Goal: Transaction & Acquisition: Obtain resource

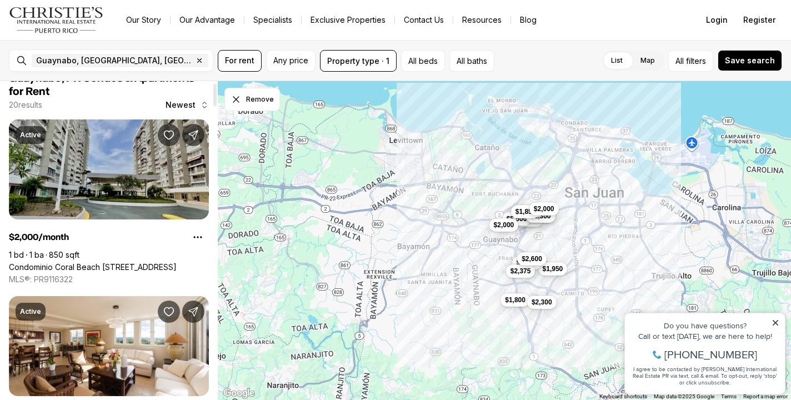
scroll to position [24, 0]
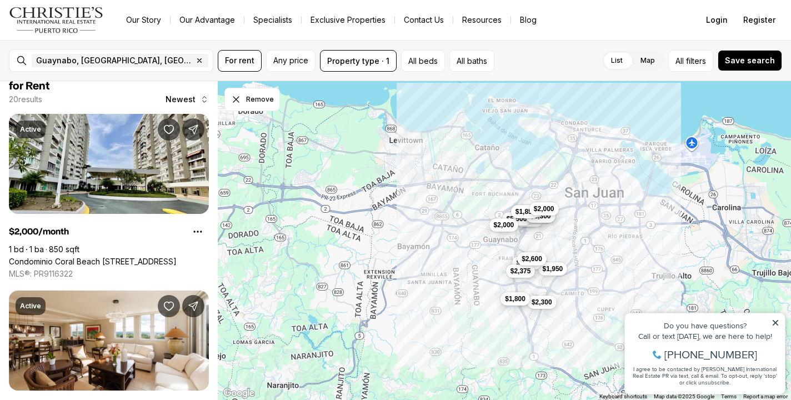
click at [515, 304] on button "$1,800" at bounding box center [515, 298] width 29 height 13
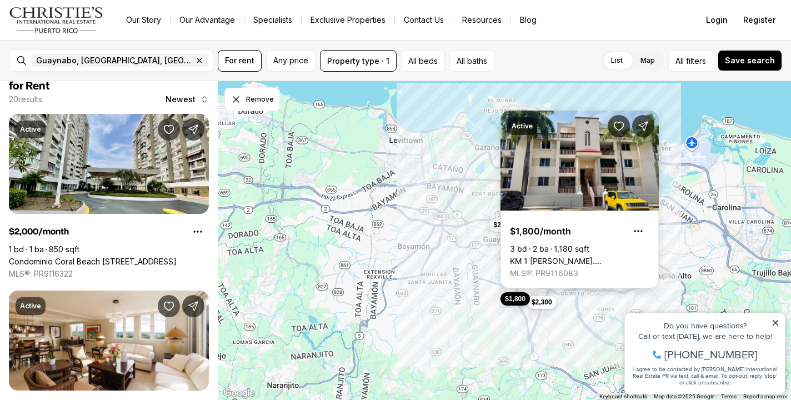
click at [604, 256] on link "KM 1 [PERSON_NAME]. [STREET_ADDRESS]" at bounding box center [579, 261] width 139 height 10
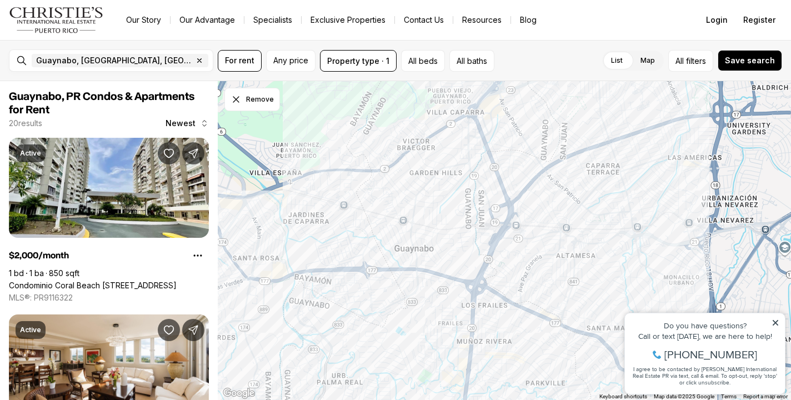
drag, startPoint x: 444, startPoint y: 157, endPoint x: 542, endPoint y: 429, distance: 288.5
click at [542, 399] on html "Go to: Homepage Our Story Our Advantage Specialists Exclusive Properties Contac…" at bounding box center [395, 200] width 791 height 400
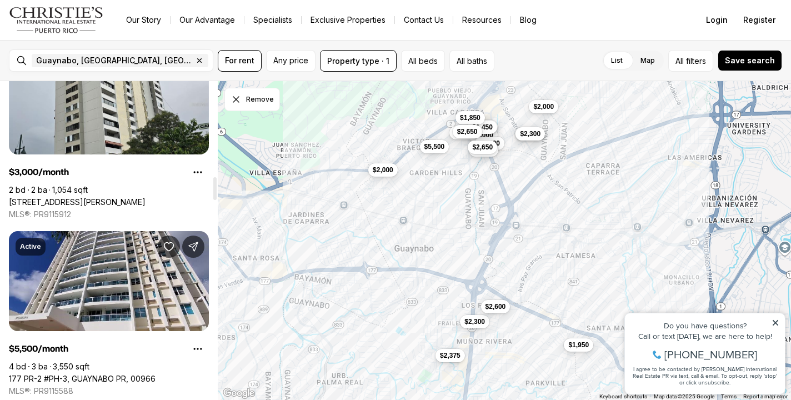
scroll to position [1333, 0]
